Goal: Task Accomplishment & Management: Manage account settings

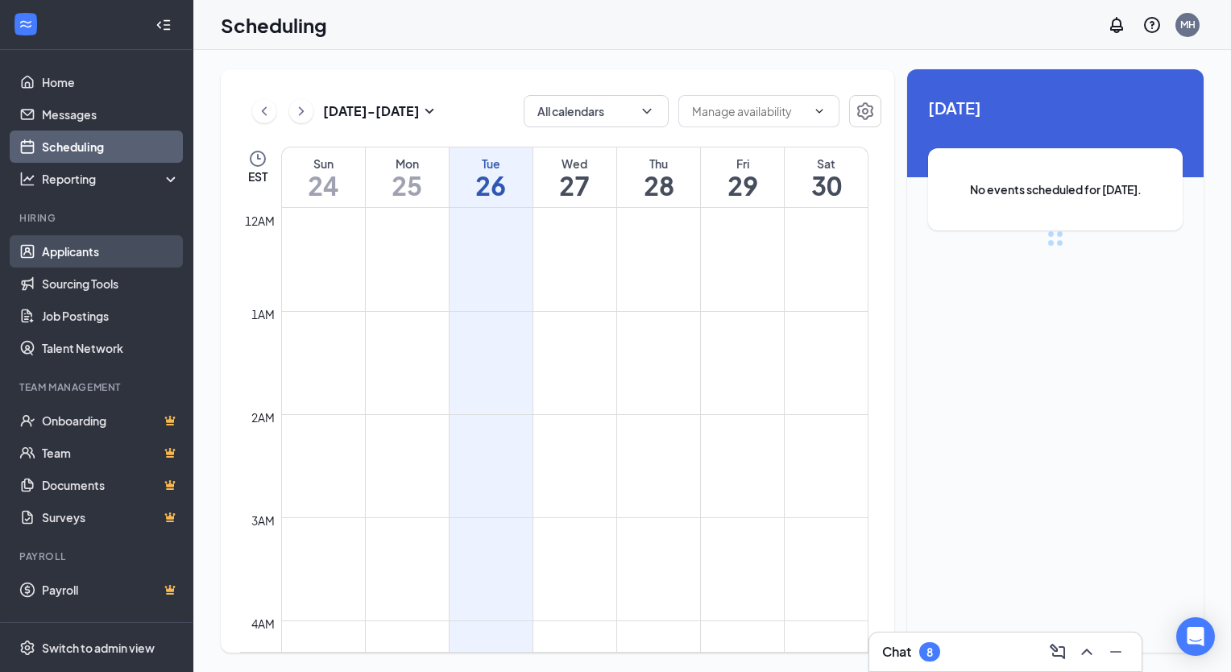
click at [109, 242] on link "Applicants" at bounding box center [111, 251] width 138 height 32
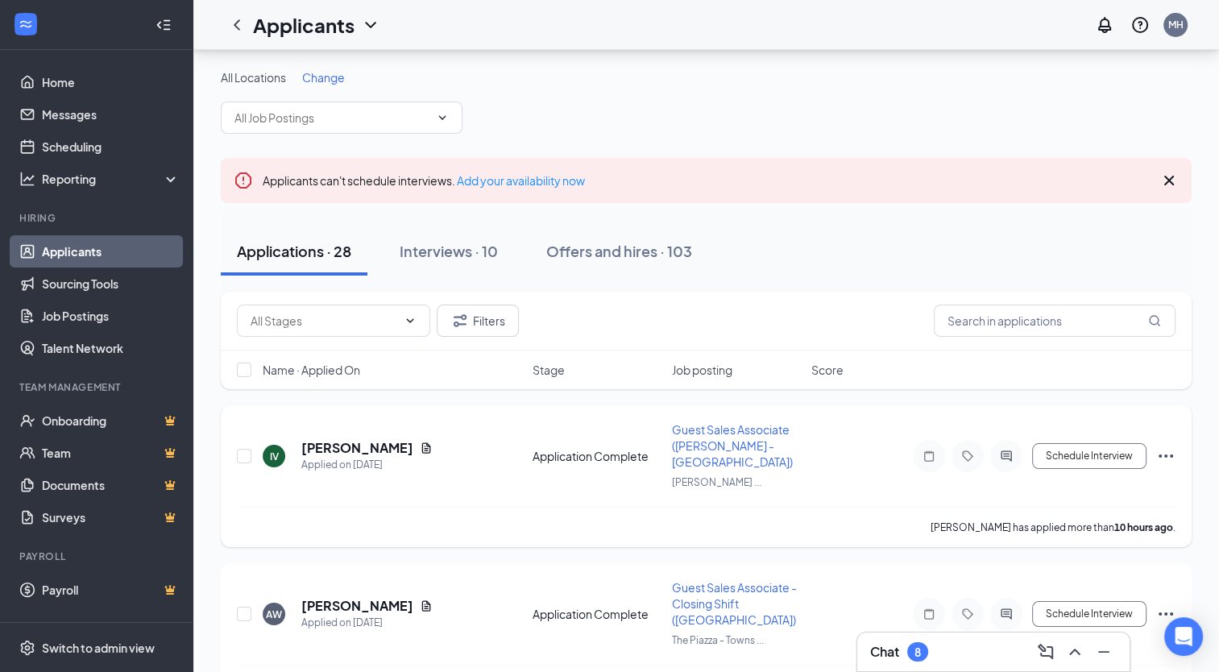
scroll to position [106, 0]
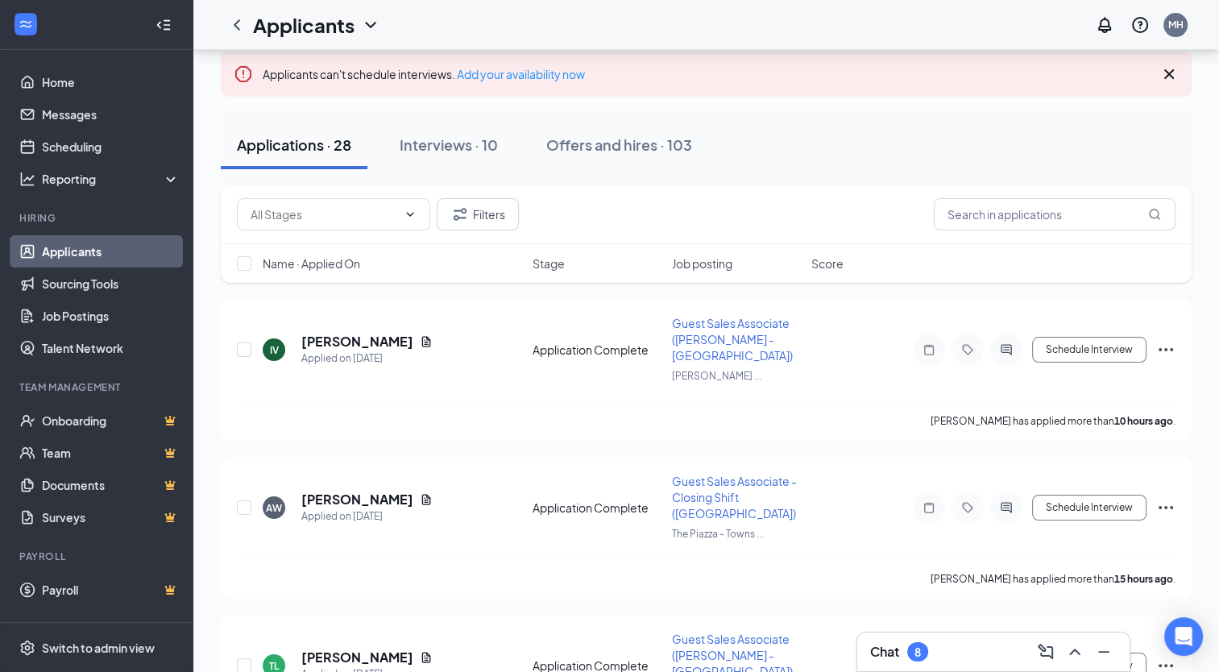
click at [913, 653] on div "8" at bounding box center [917, 651] width 21 height 19
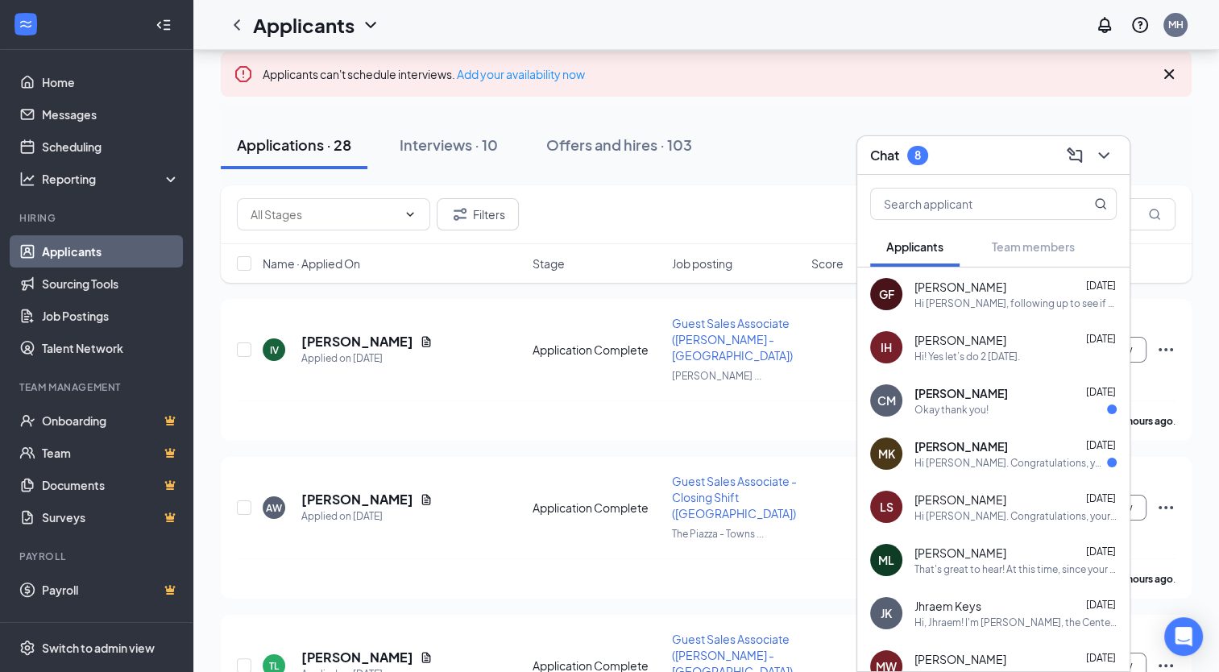
click at [996, 364] on div "IH [PERSON_NAME] [DATE] Hi! Yes let’s do 2 [DATE]." at bounding box center [993, 347] width 272 height 53
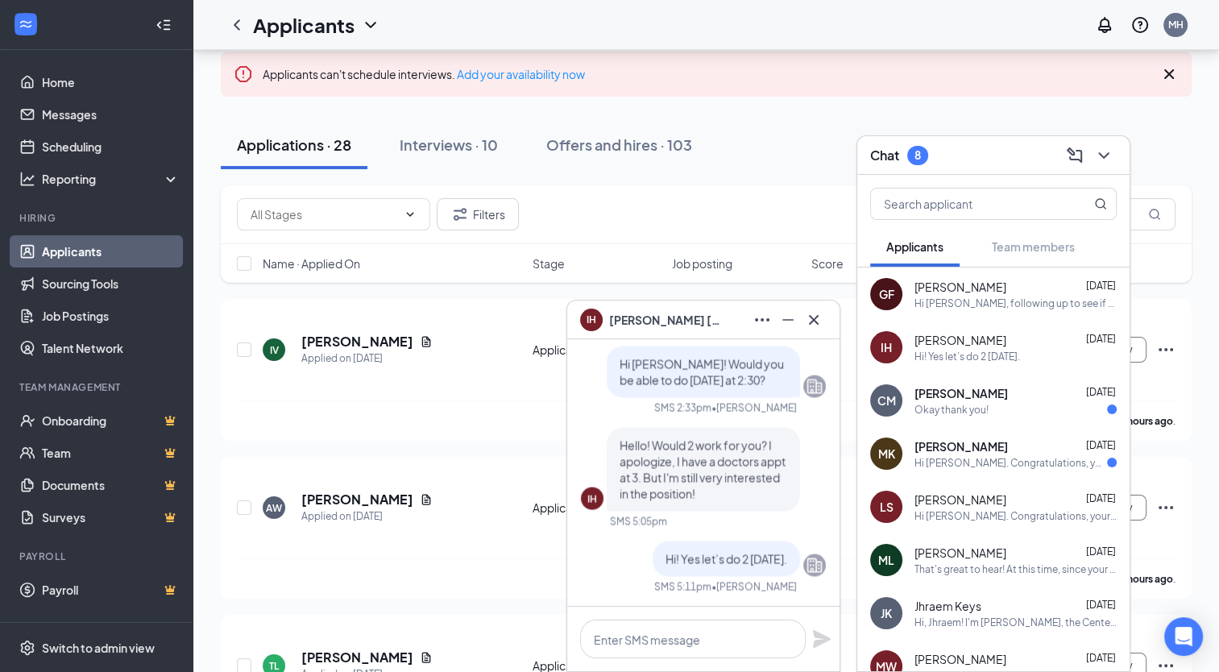
scroll to position [0, 0]
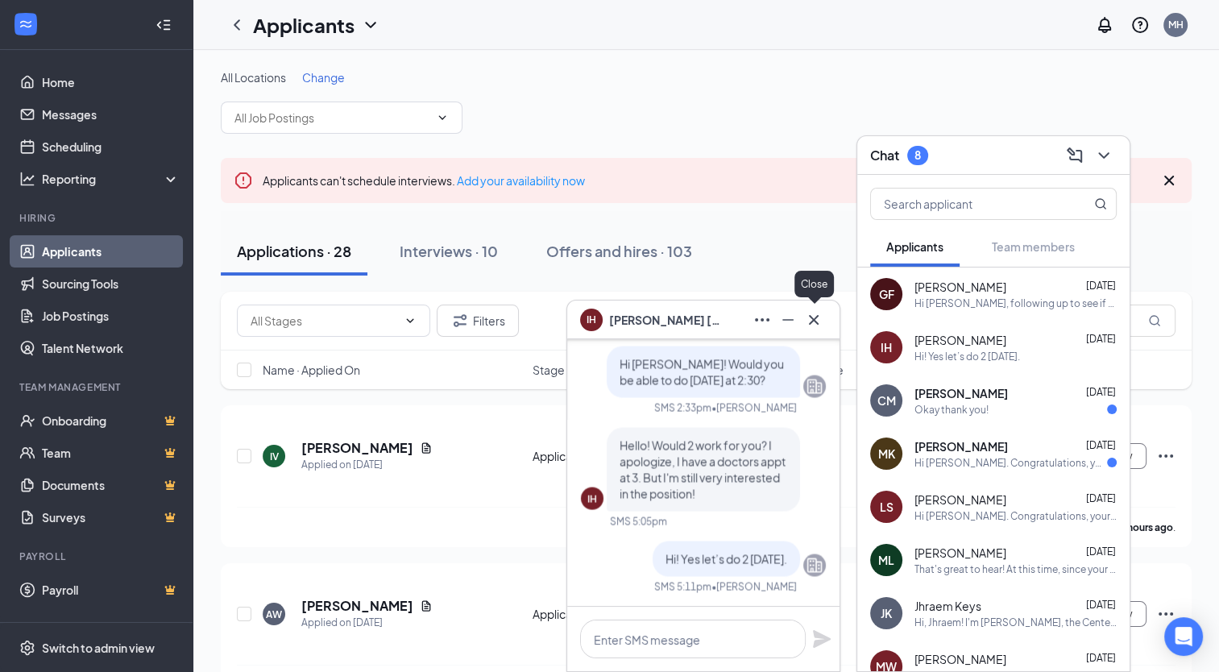
click at [814, 323] on icon "Cross" at bounding box center [813, 319] width 19 height 19
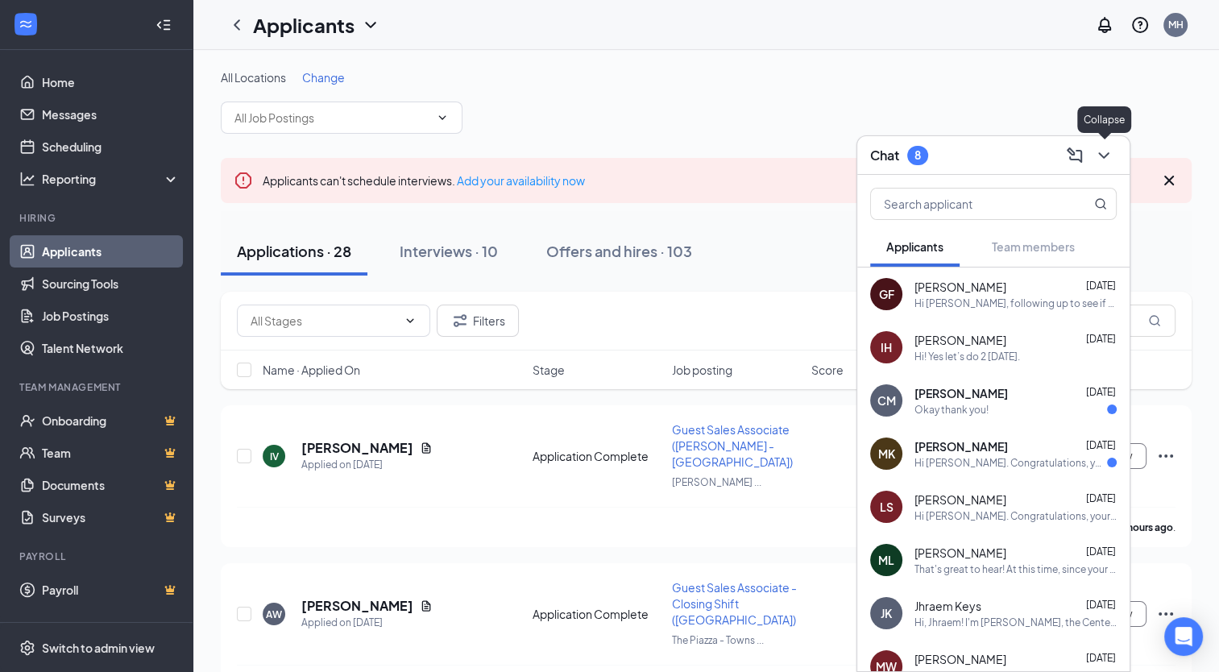
click at [1105, 155] on icon "ChevronDown" at bounding box center [1103, 155] width 10 height 6
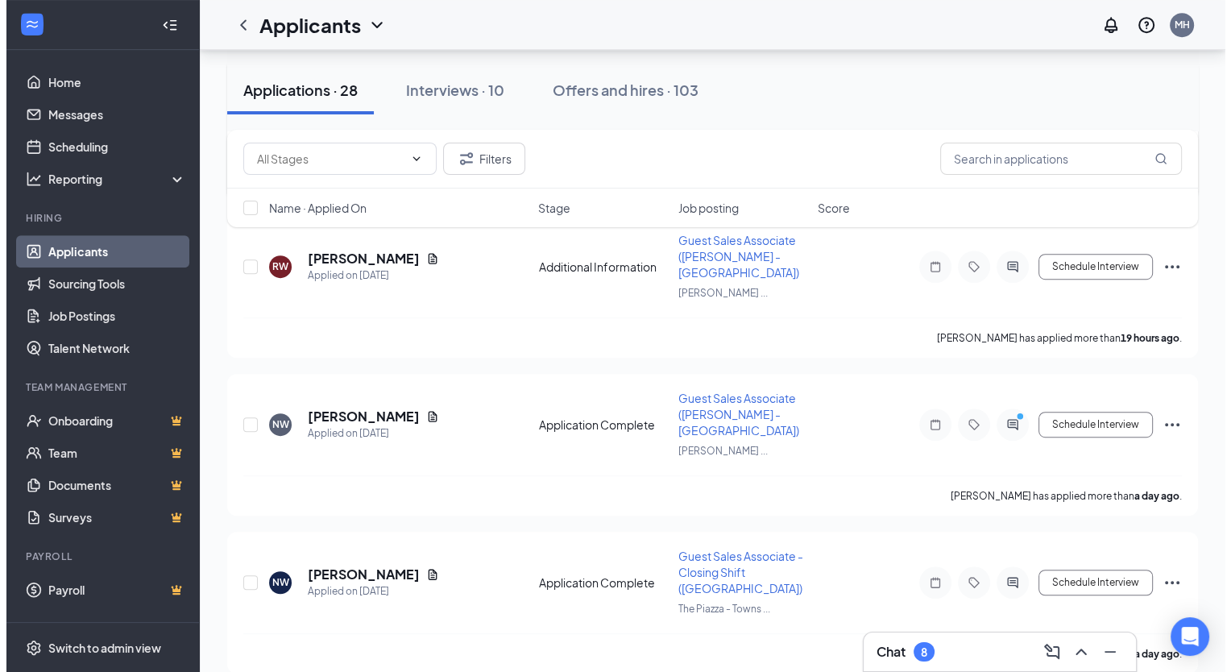
scroll to position [820, 0]
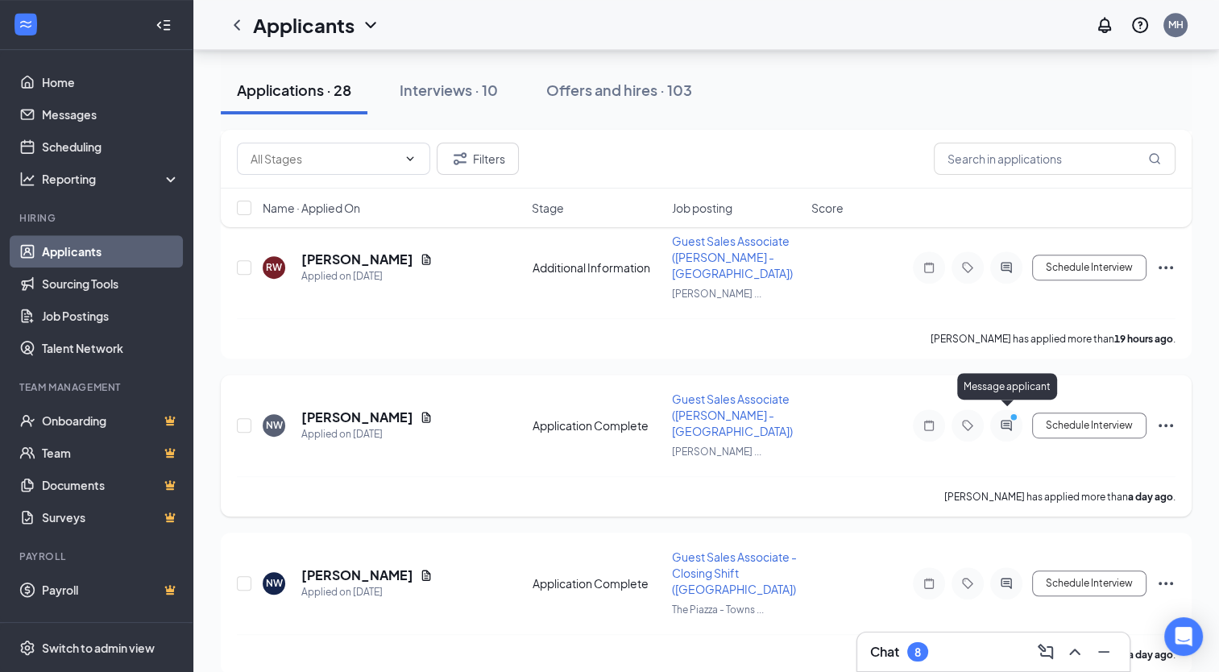
click at [1009, 412] on icon "PrimaryDot" at bounding box center [1015, 418] width 19 height 13
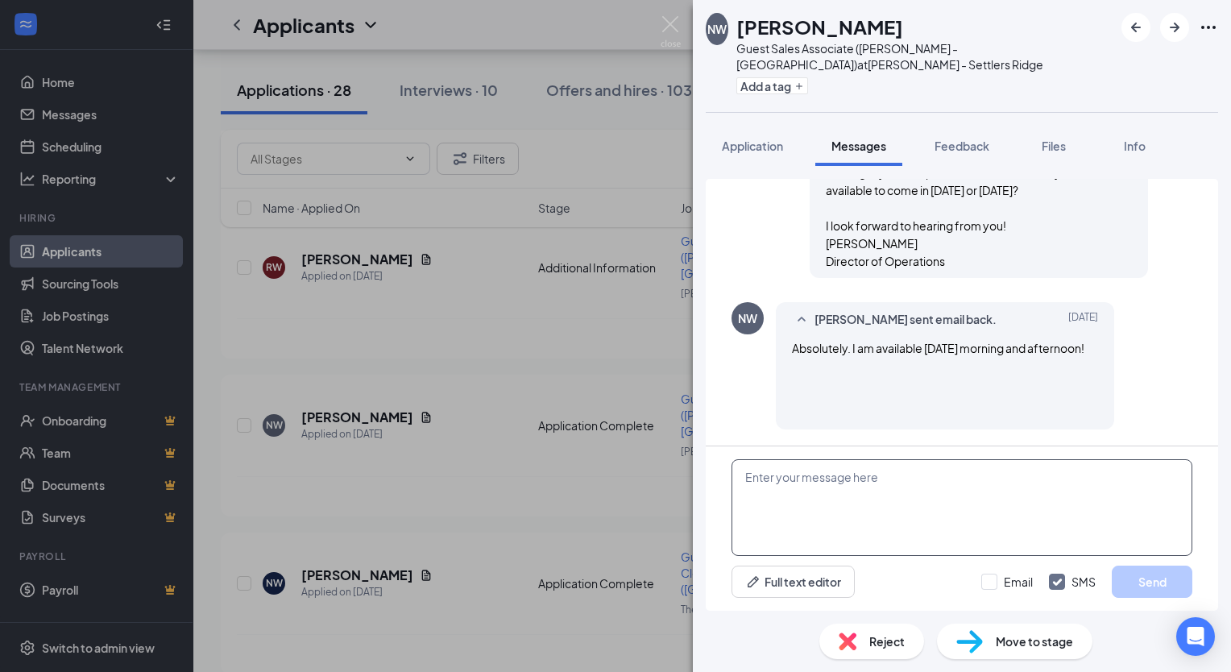
scroll to position [561, 0]
click at [850, 494] on textarea at bounding box center [961, 507] width 461 height 97
type textarea "Fantastic! Let's do 10 am [DATE]?"
click at [1150, 574] on button "Send" at bounding box center [1152, 581] width 81 height 32
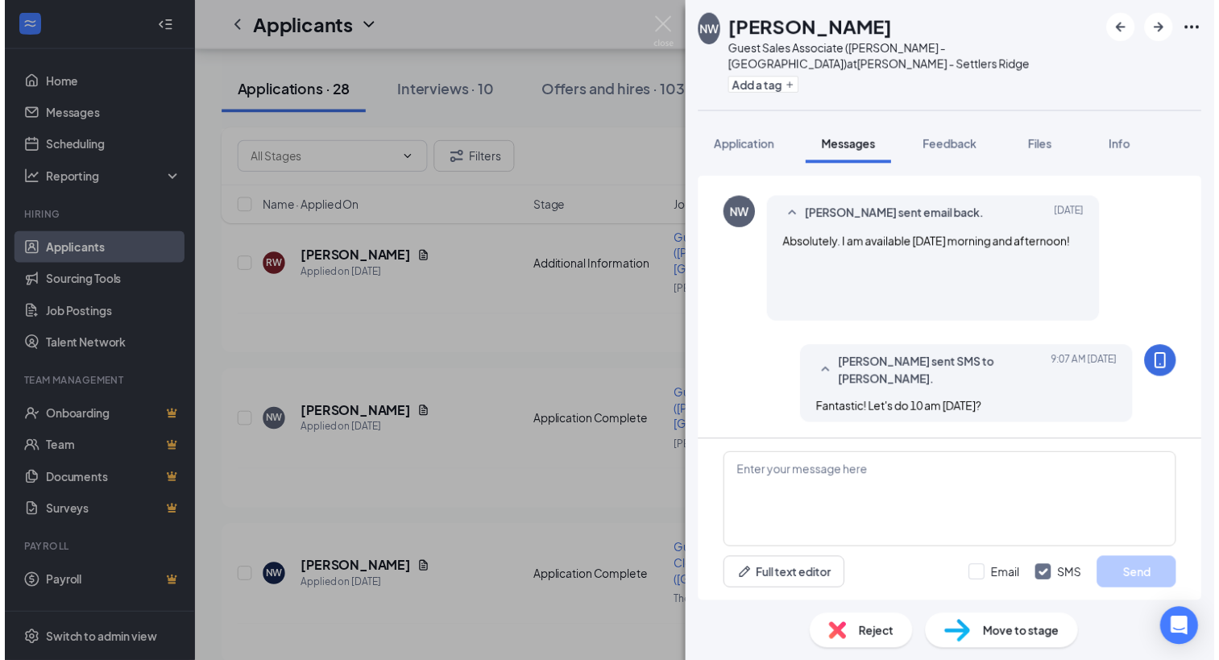
scroll to position [664, 0]
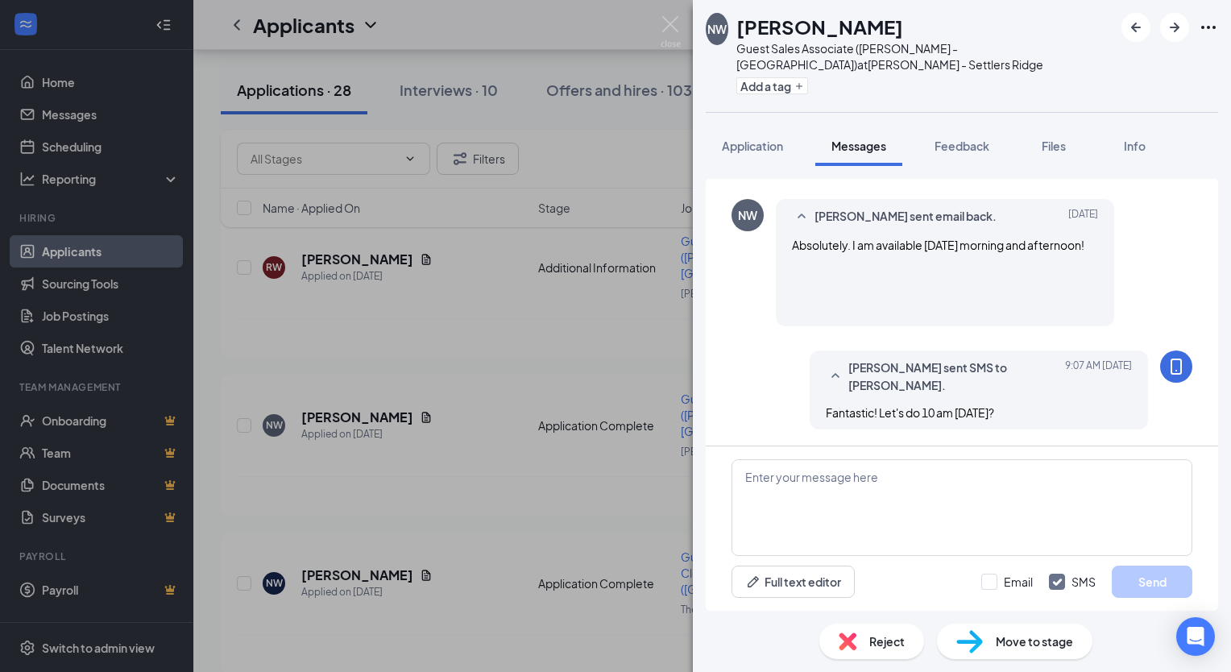
click at [682, 24] on div "NW [PERSON_NAME] Guest Sales Associate ([PERSON_NAME] - Settlers Ridge) at [PER…" at bounding box center [615, 336] width 1231 height 672
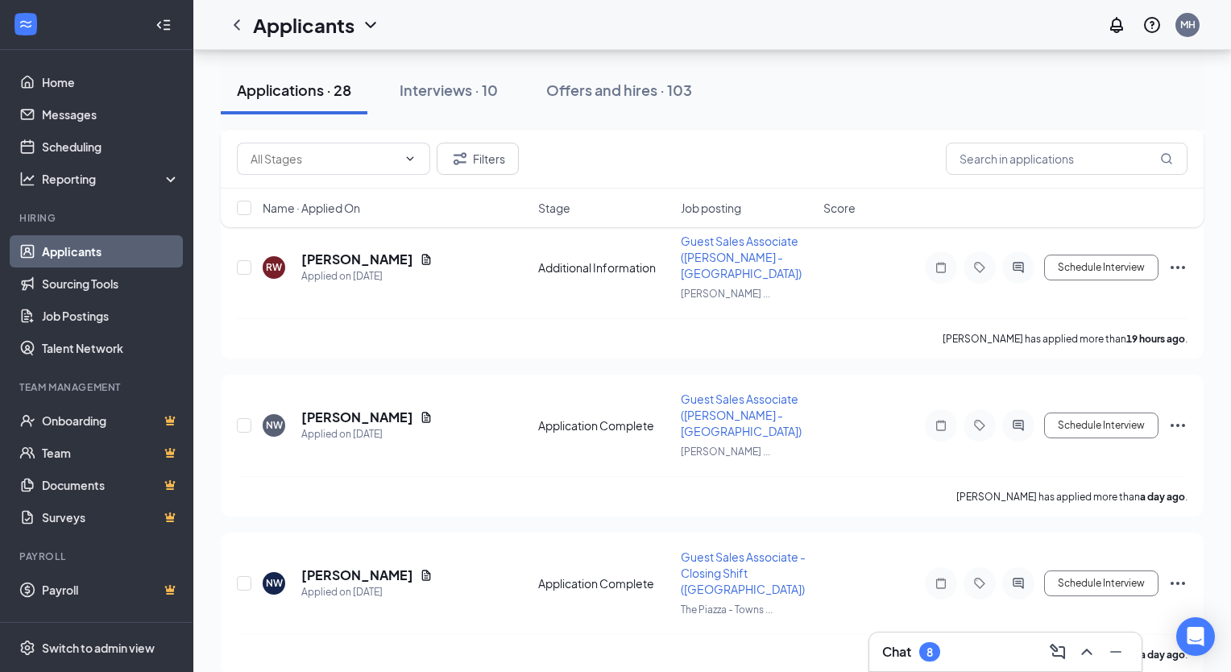
click at [669, 25] on div "Applicants MH" at bounding box center [712, 25] width 1038 height 50
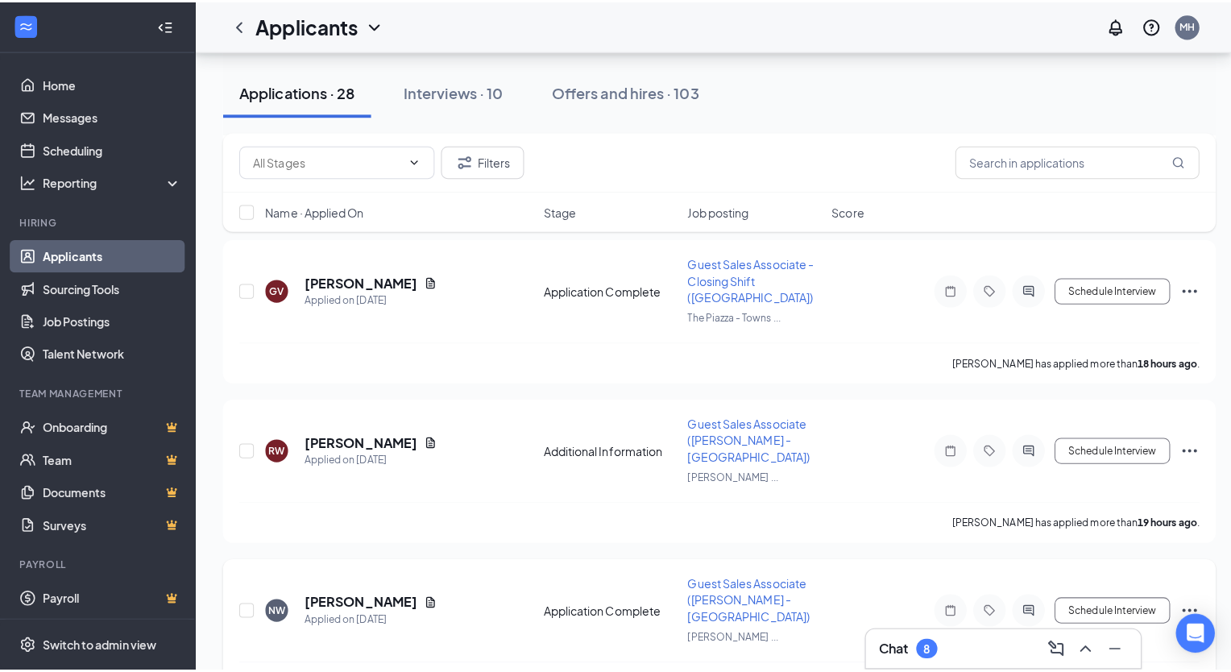
scroll to position [643, 0]
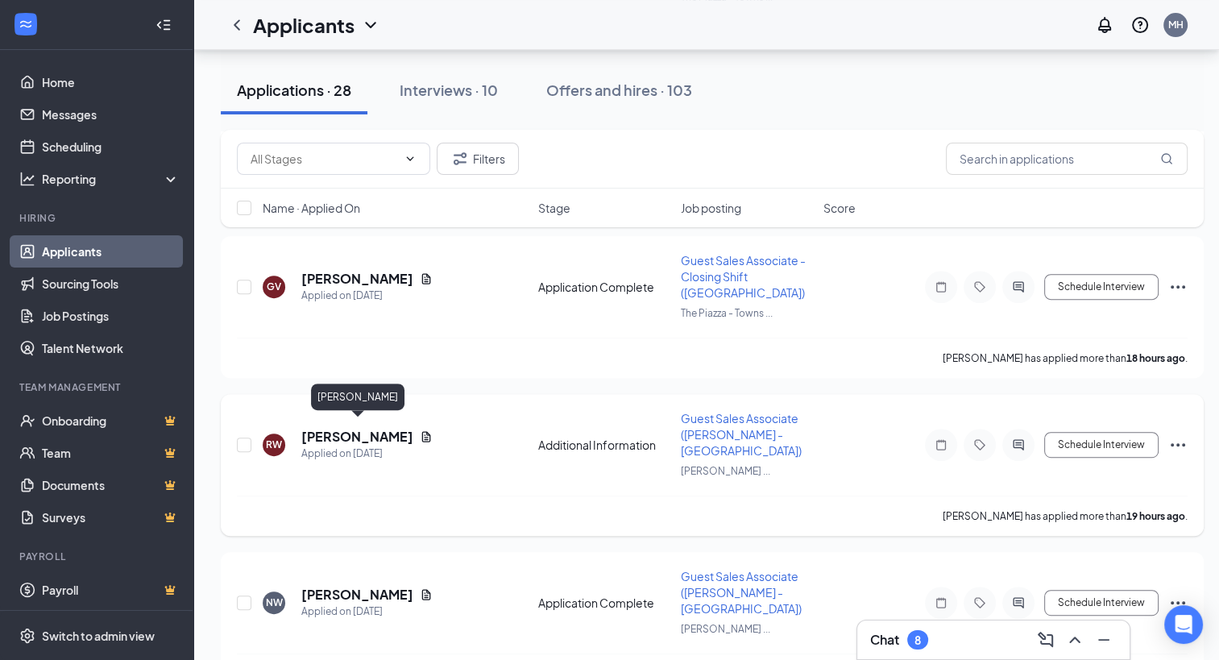
click at [384, 428] on h5 "[PERSON_NAME]" at bounding box center [357, 437] width 112 height 18
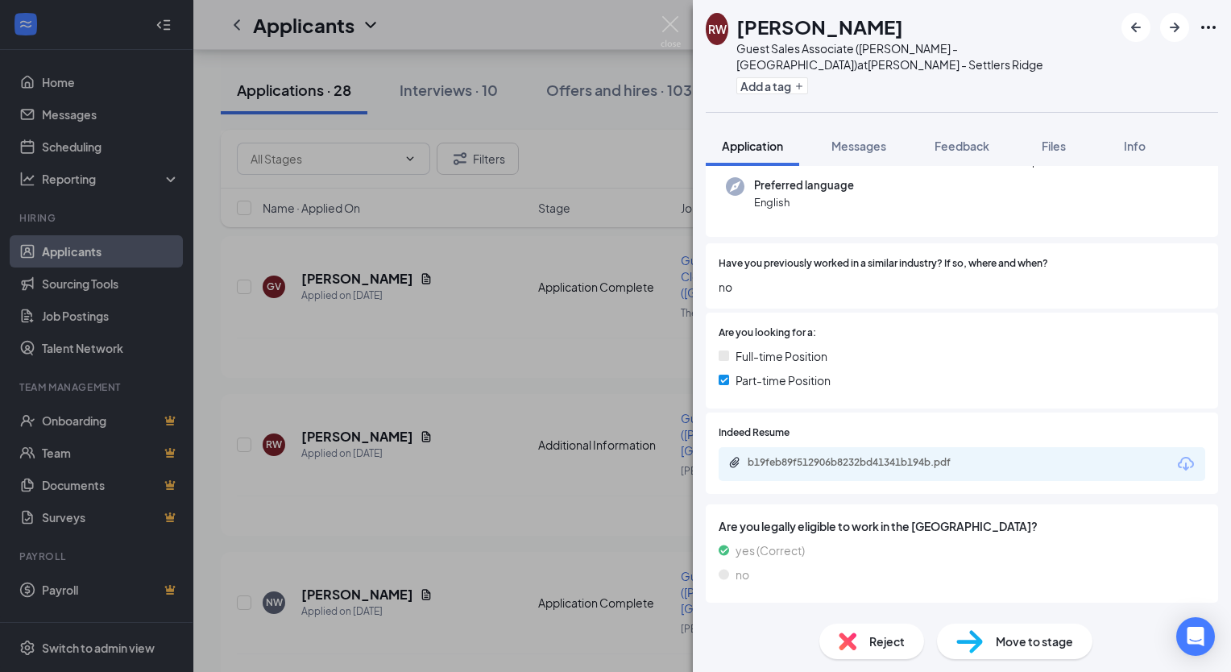
scroll to position [187, 0]
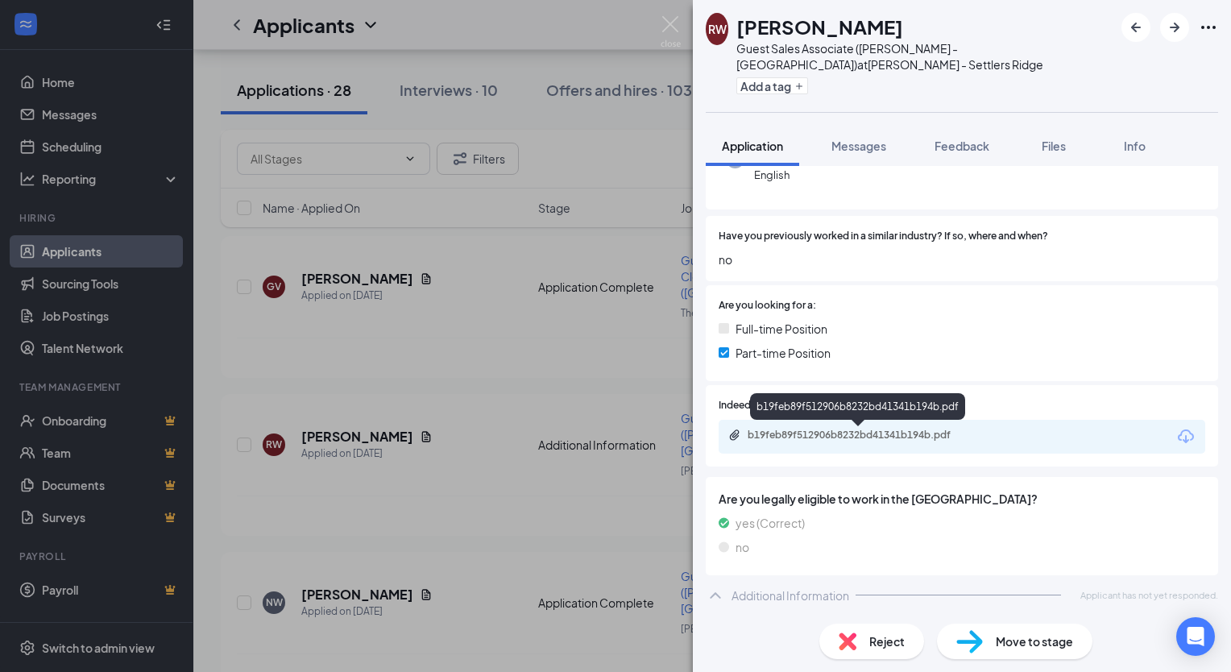
click at [909, 435] on div "b19feb89f512906b8232bd41341b194b.pdf" at bounding box center [861, 435] width 226 height 13
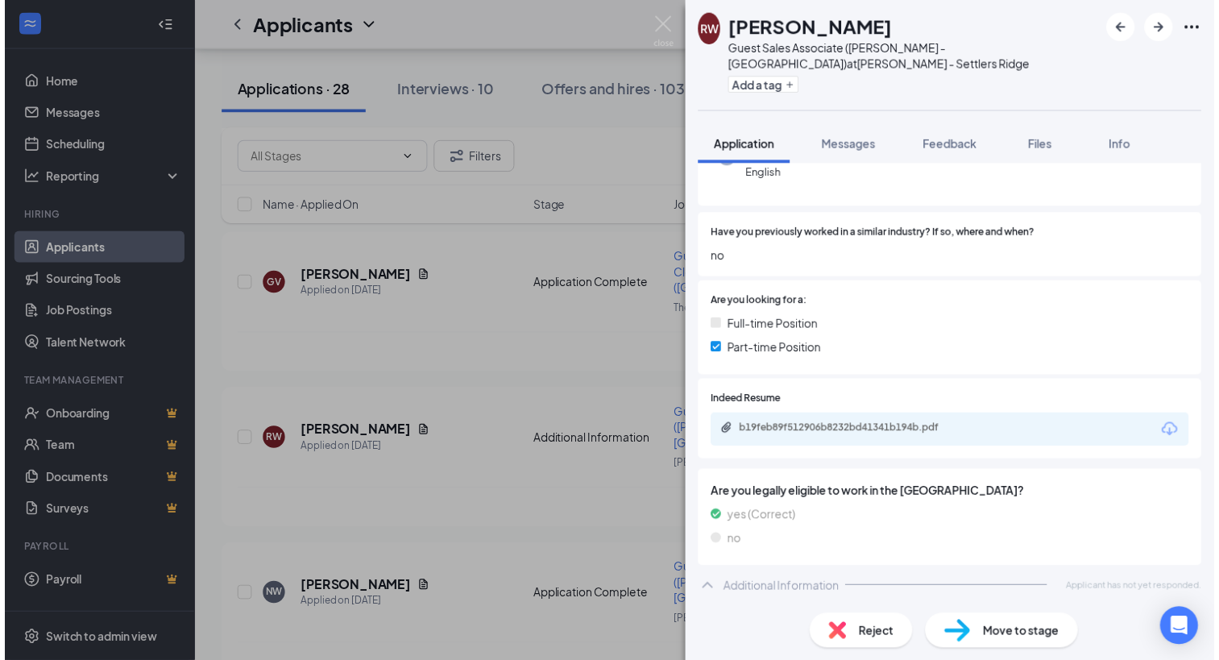
scroll to position [180, 0]
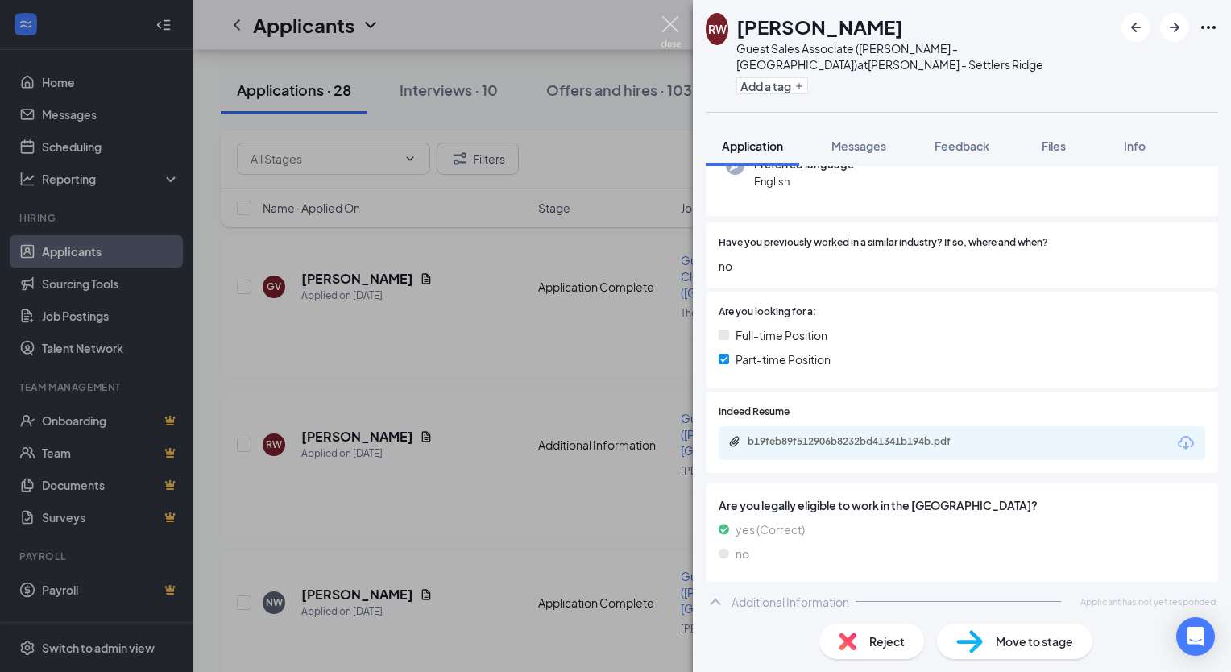
click at [680, 26] on img at bounding box center [671, 31] width 20 height 31
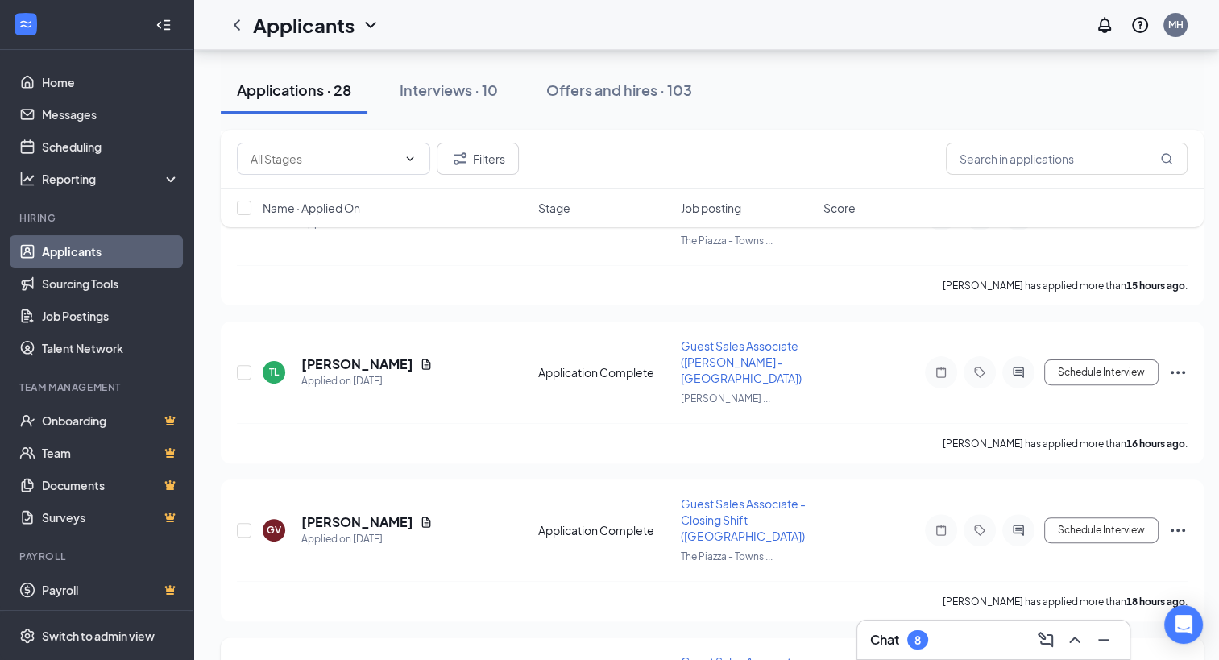
scroll to position [385, 0]
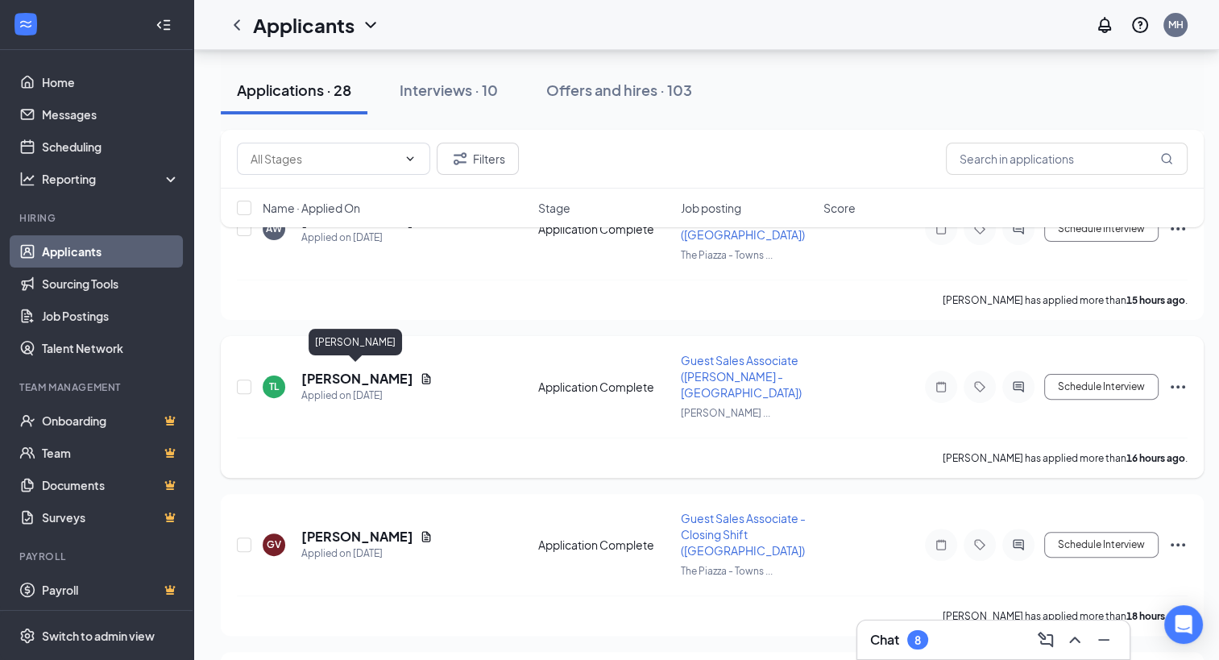
click at [335, 370] on h5 "[PERSON_NAME]" at bounding box center [357, 379] width 112 height 18
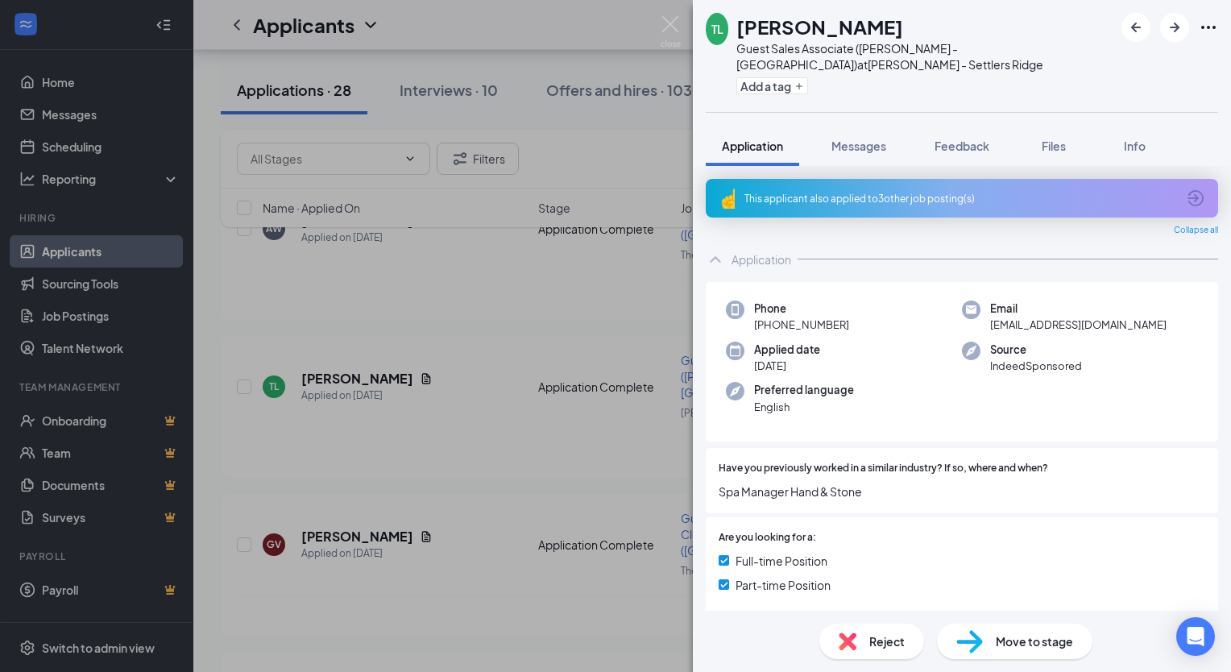
click at [1001, 201] on div "This applicant also applied to 3 other job posting(s)" at bounding box center [960, 199] width 432 height 14
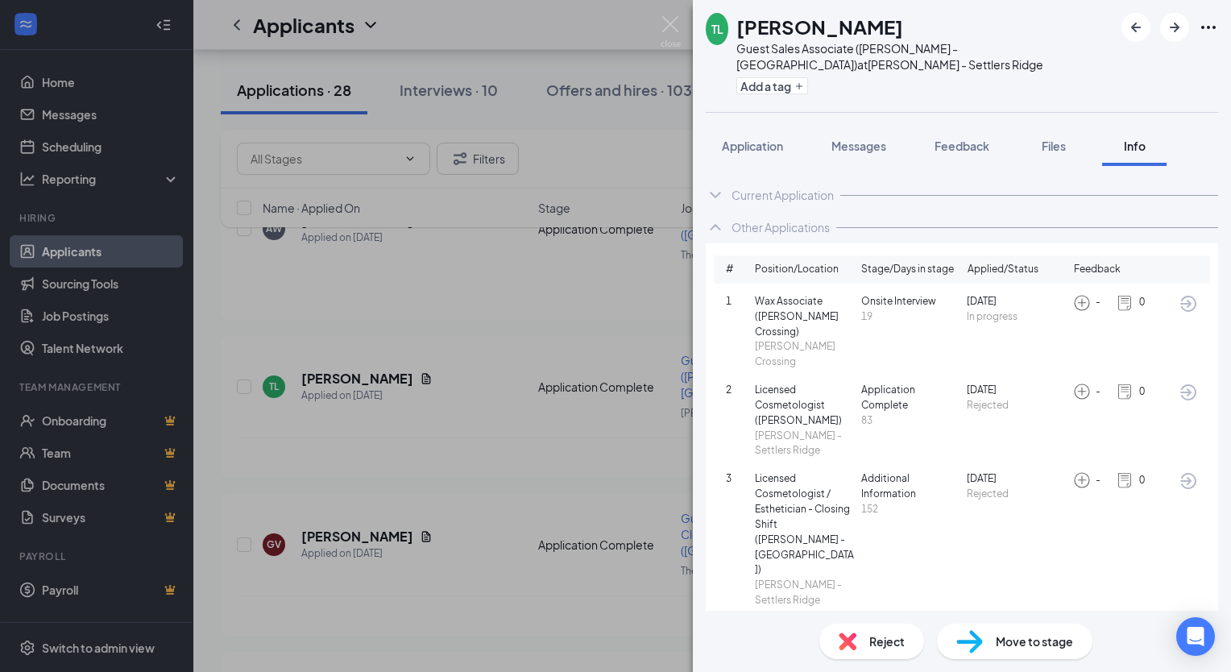
click at [867, 636] on div "Reject" at bounding box center [871, 640] width 105 height 35
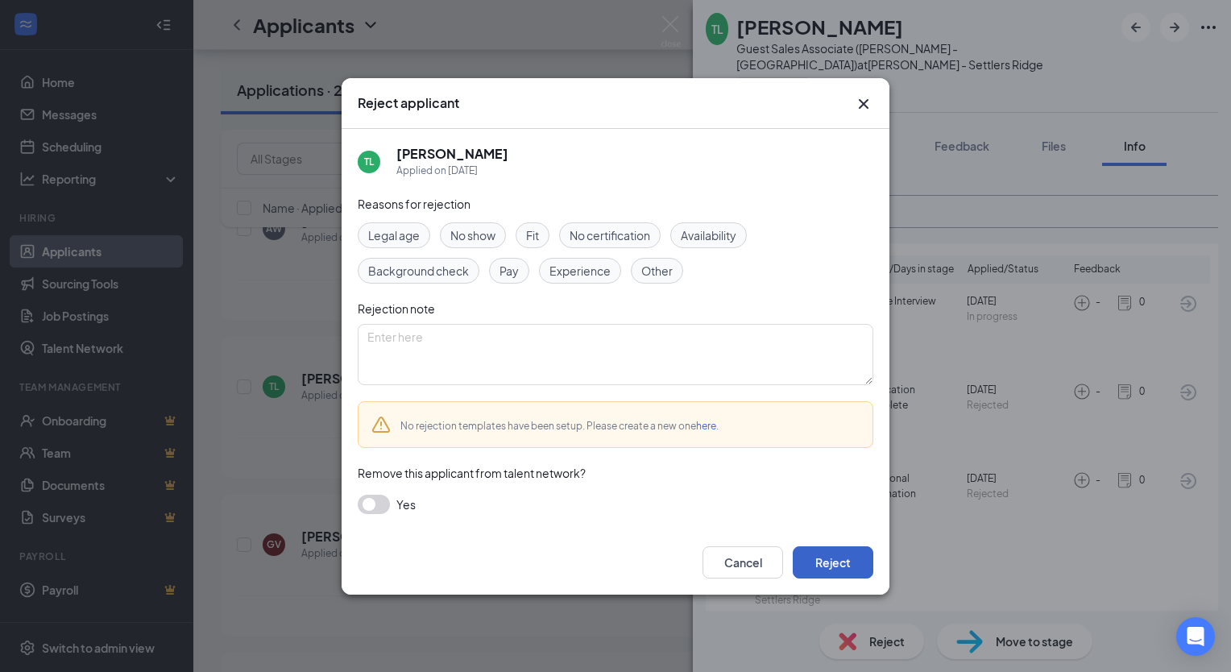
click at [840, 559] on button "Reject" at bounding box center [833, 562] width 81 height 32
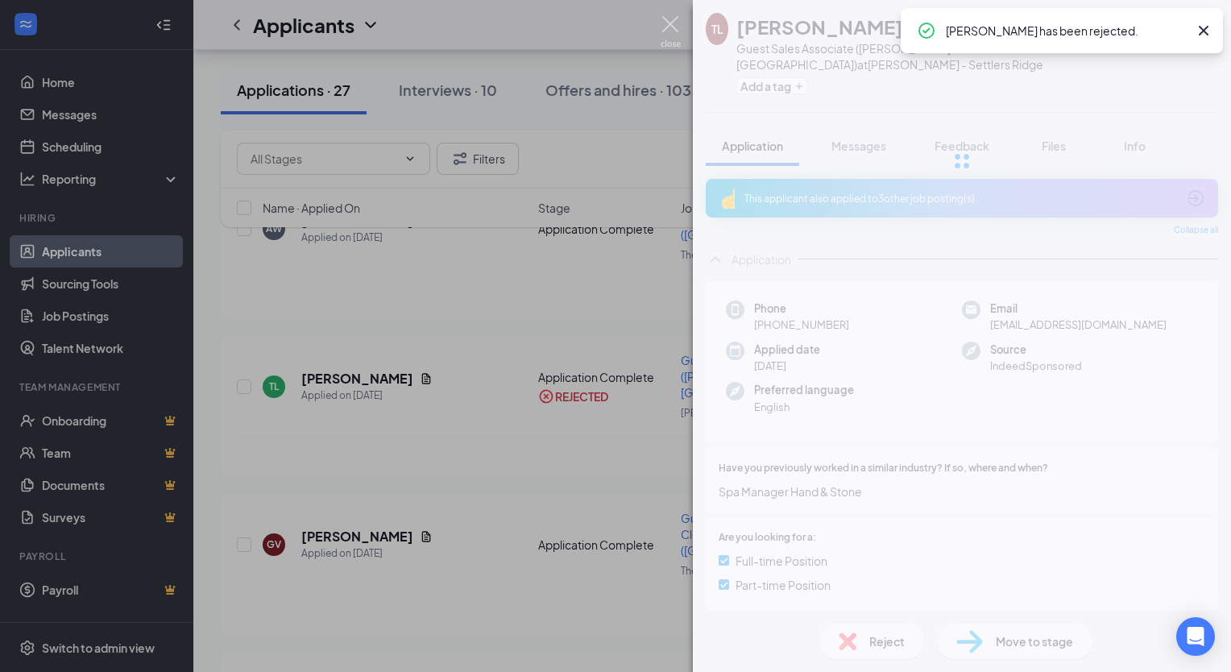
click at [669, 24] on img at bounding box center [671, 31] width 20 height 31
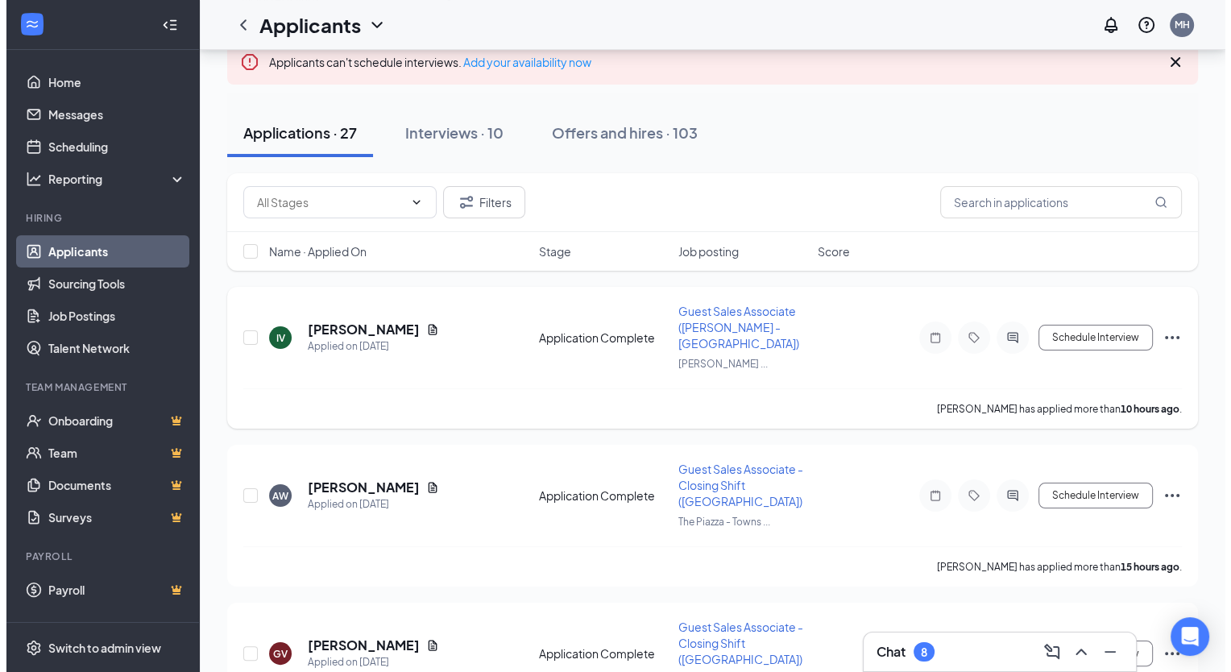
scroll to position [74, 0]
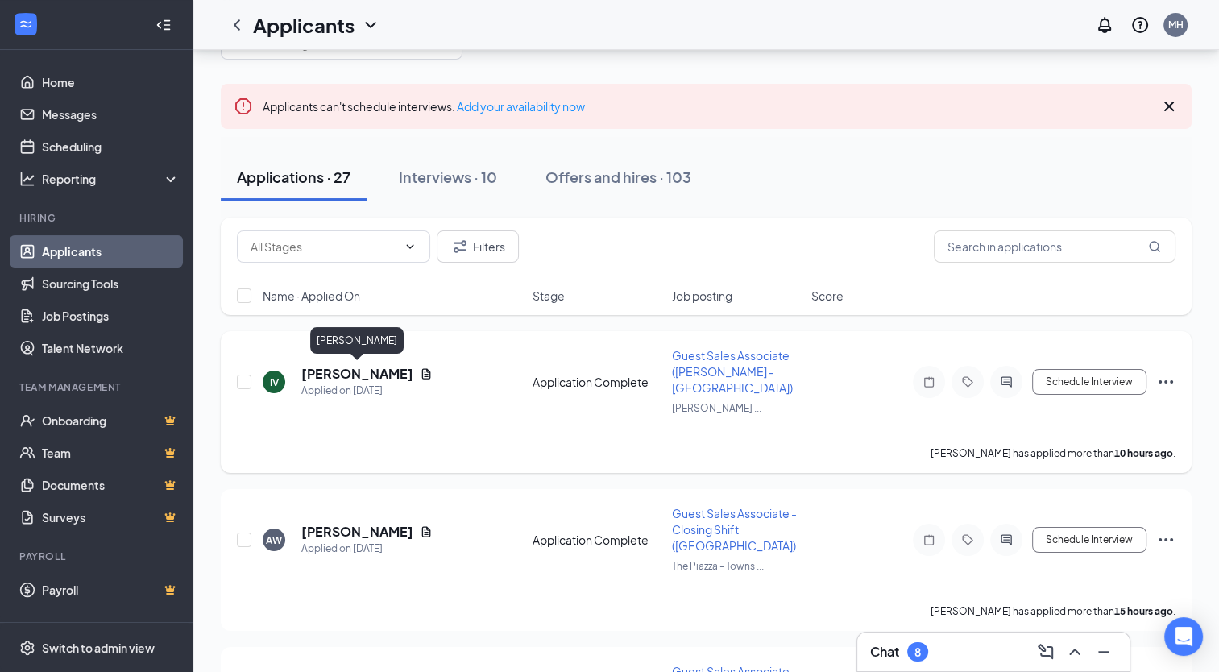
click at [361, 377] on h5 "[PERSON_NAME]" at bounding box center [357, 374] width 112 height 18
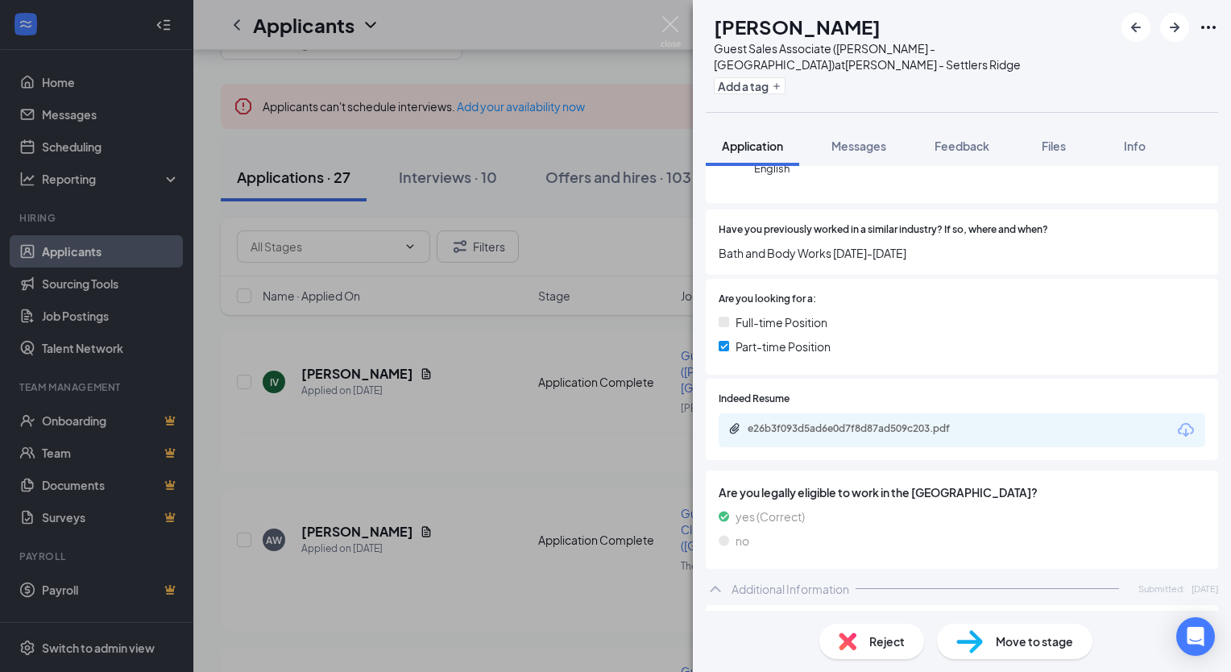
scroll to position [193, 0]
click at [893, 429] on div "e26b3f093d5ad6e0d7f8d87ad509c203.pdf" at bounding box center [861, 429] width 226 height 13
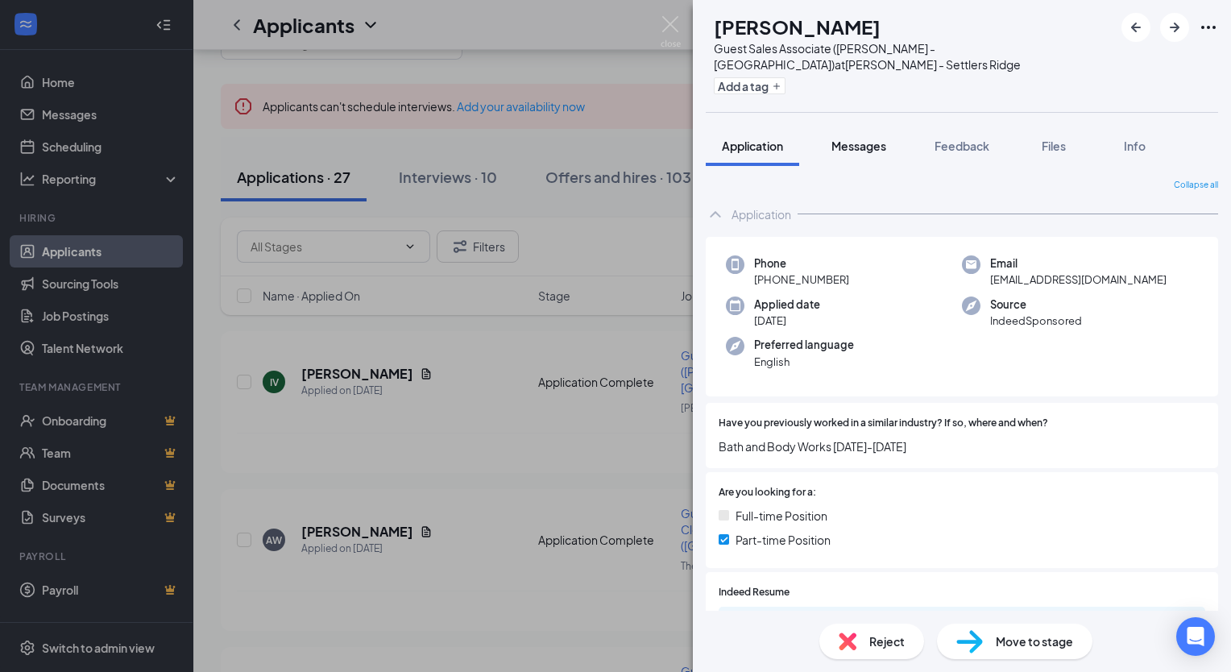
click at [867, 147] on span "Messages" at bounding box center [858, 146] width 55 height 14
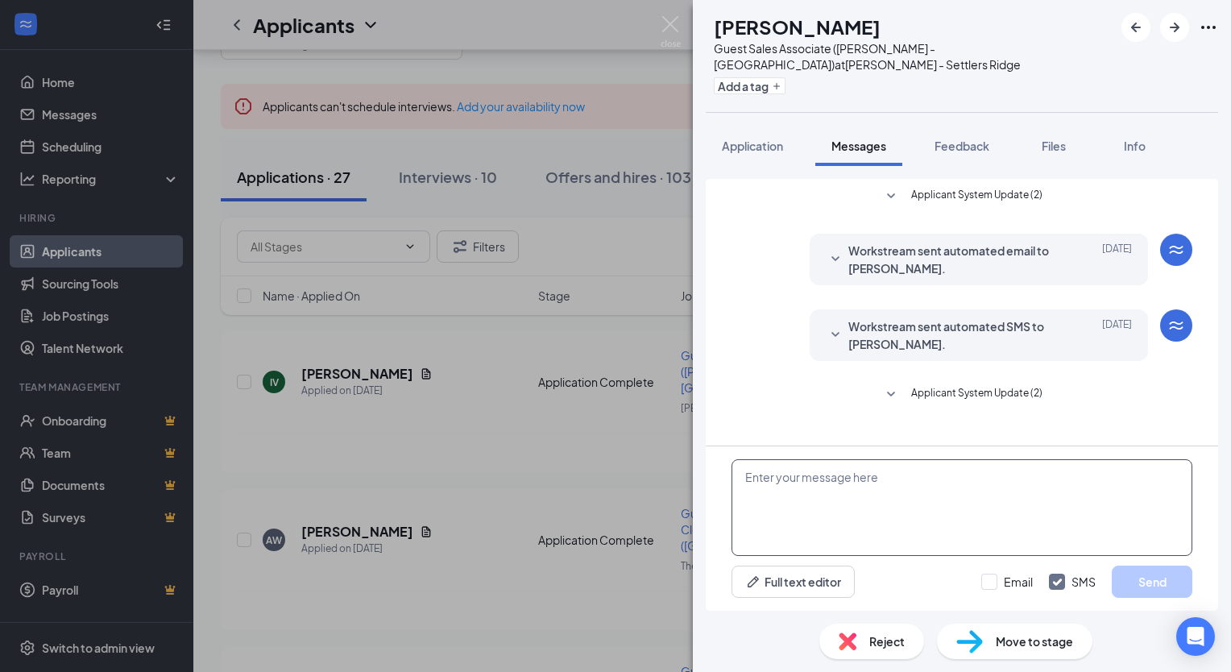
click at [800, 487] on textarea at bounding box center [961, 507] width 461 height 97
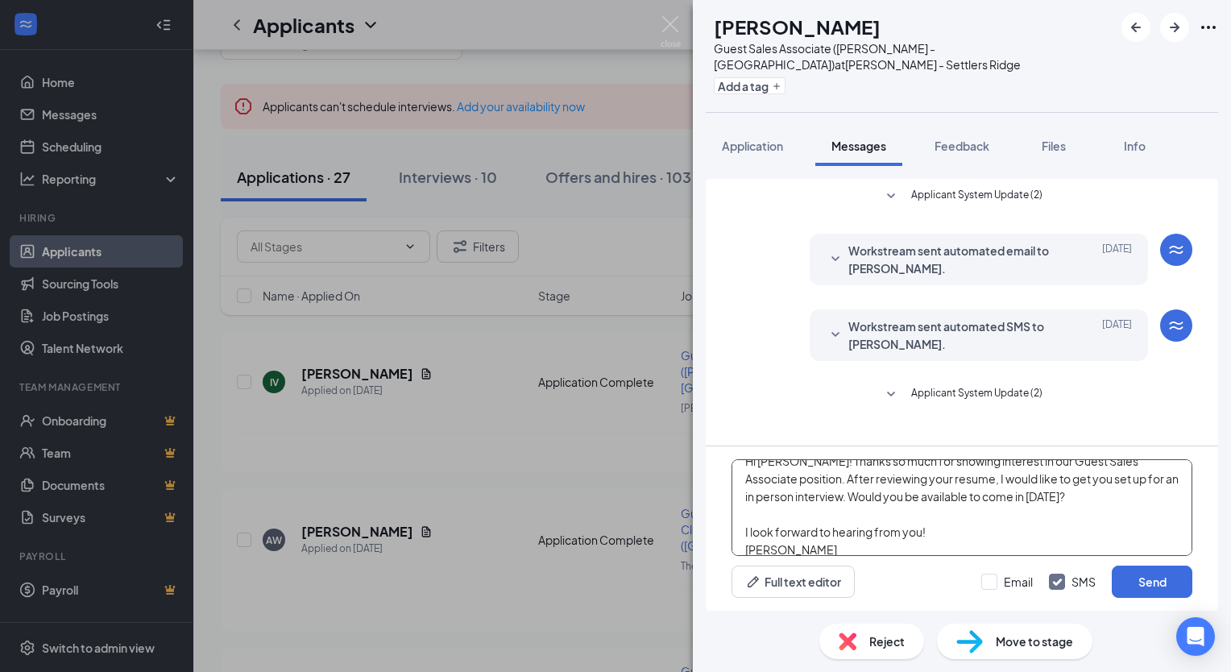
scroll to position [35, 0]
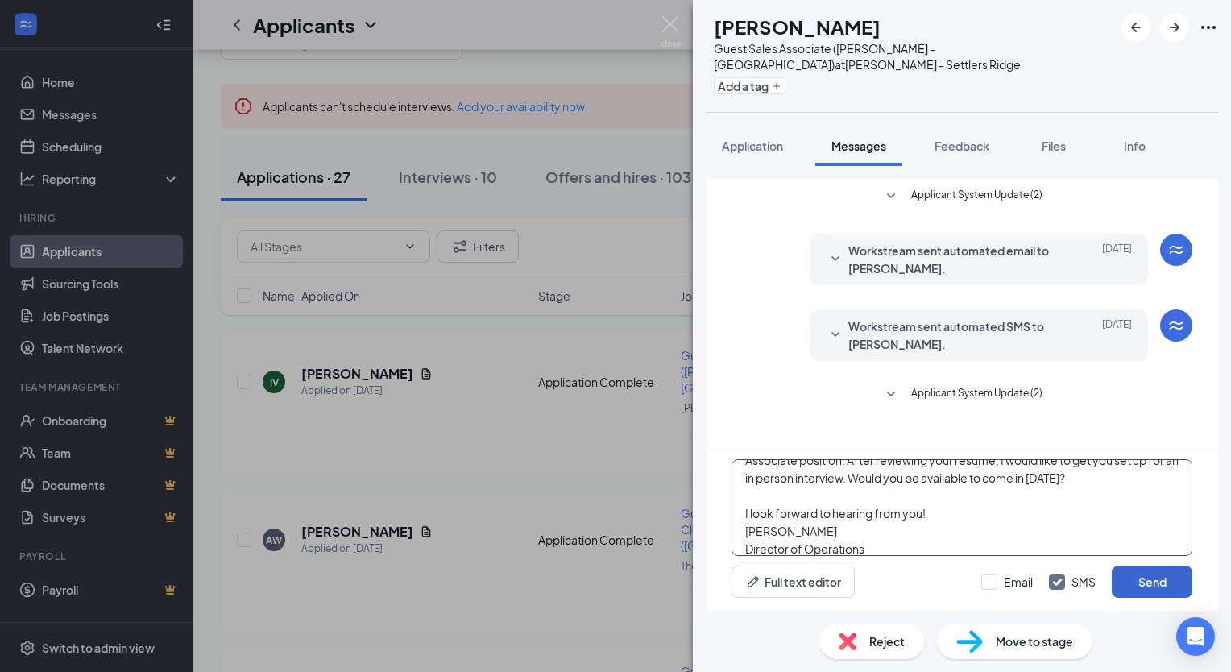
type textarea "Hi [PERSON_NAME]! Thanks so much for showing interest in our Guest Sales Associ…"
click at [1143, 581] on button "Send" at bounding box center [1152, 581] width 81 height 32
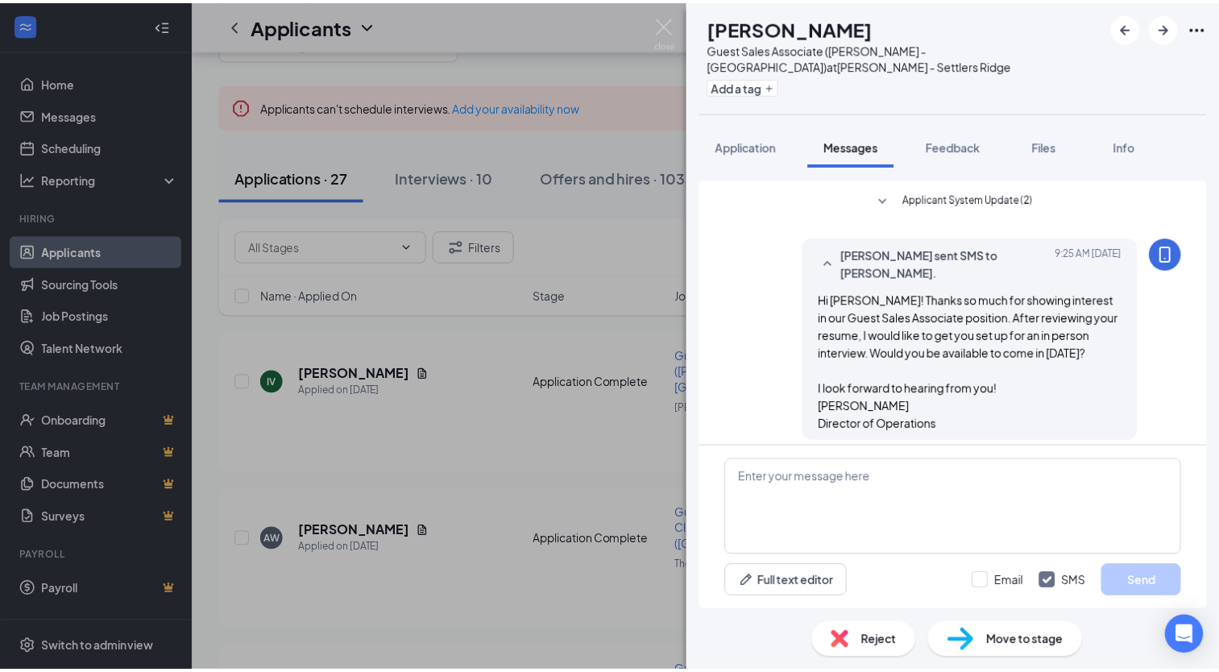
scroll to position [222, 0]
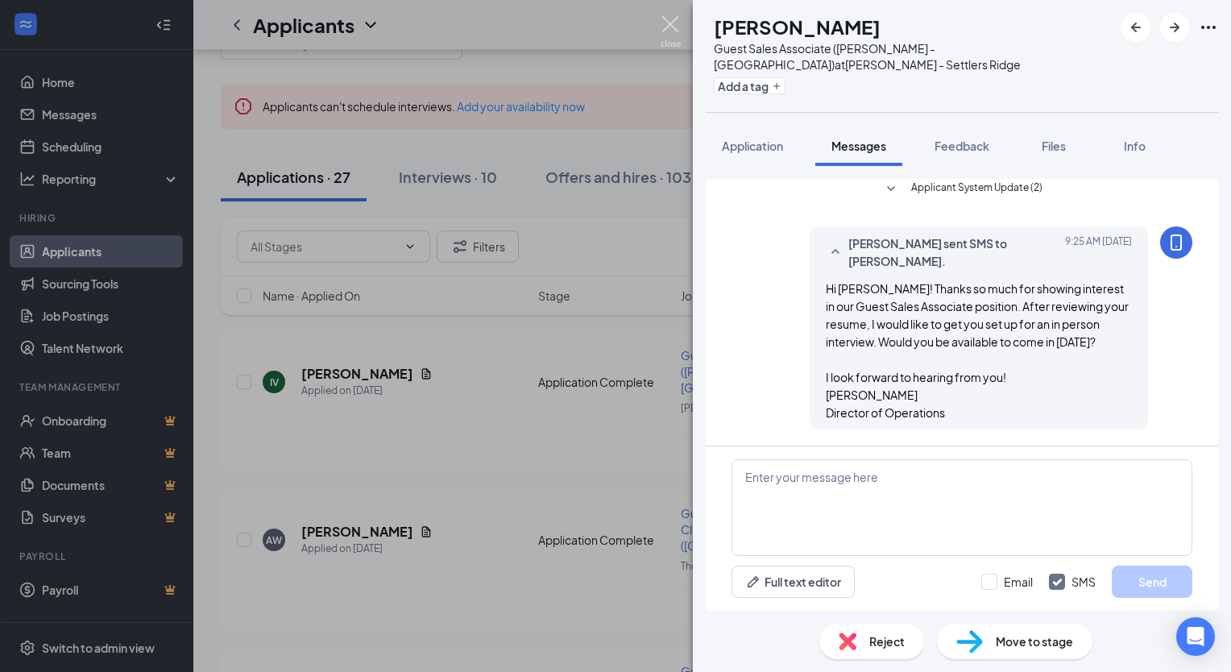
click at [671, 25] on img at bounding box center [671, 31] width 20 height 31
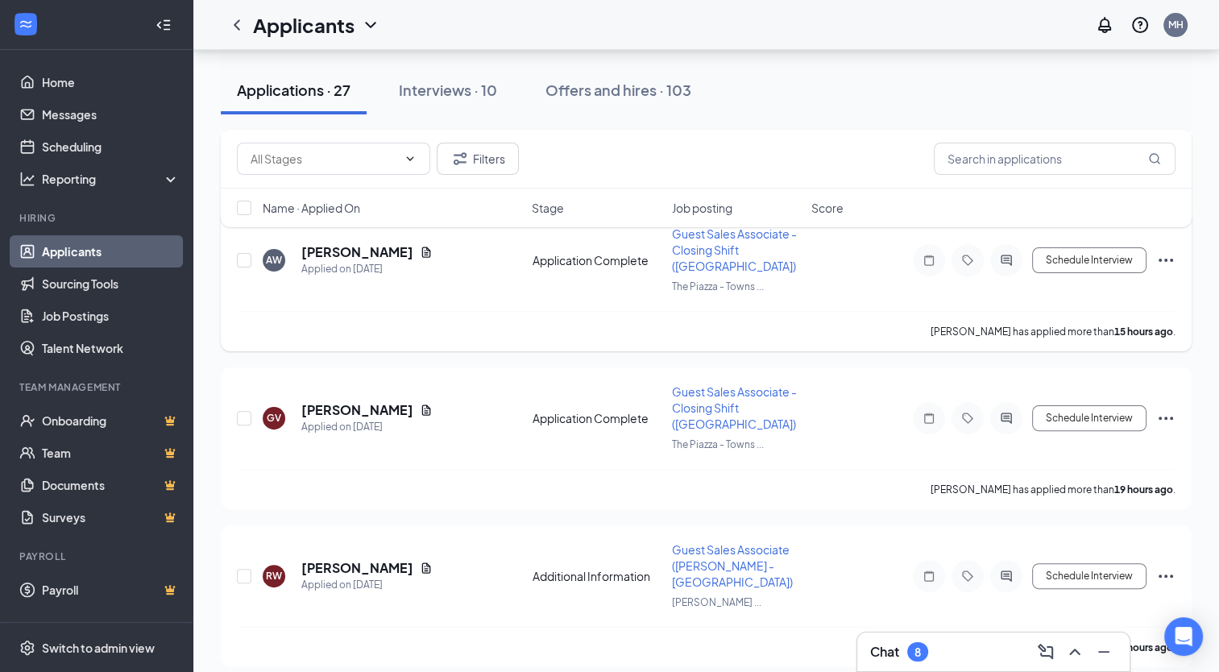
scroll to position [358, 0]
